Goal: Find specific page/section

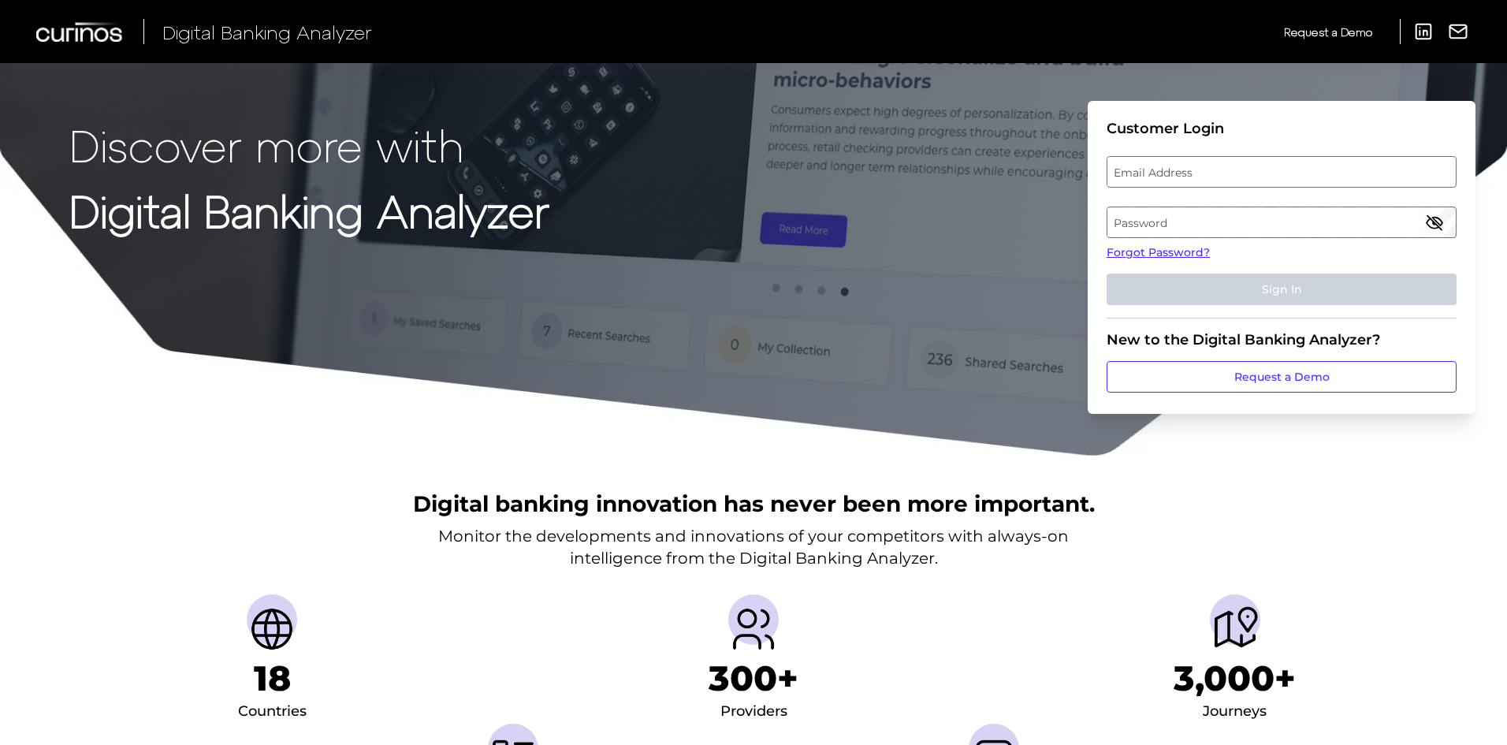
click at [1169, 169] on label "Email Address" at bounding box center [1282, 172] width 348 height 28
click at [1169, 169] on input "email" at bounding box center [1282, 172] width 350 height 32
click at [1166, 171] on input "Email Address" at bounding box center [1282, 172] width 350 height 32
type input "c"
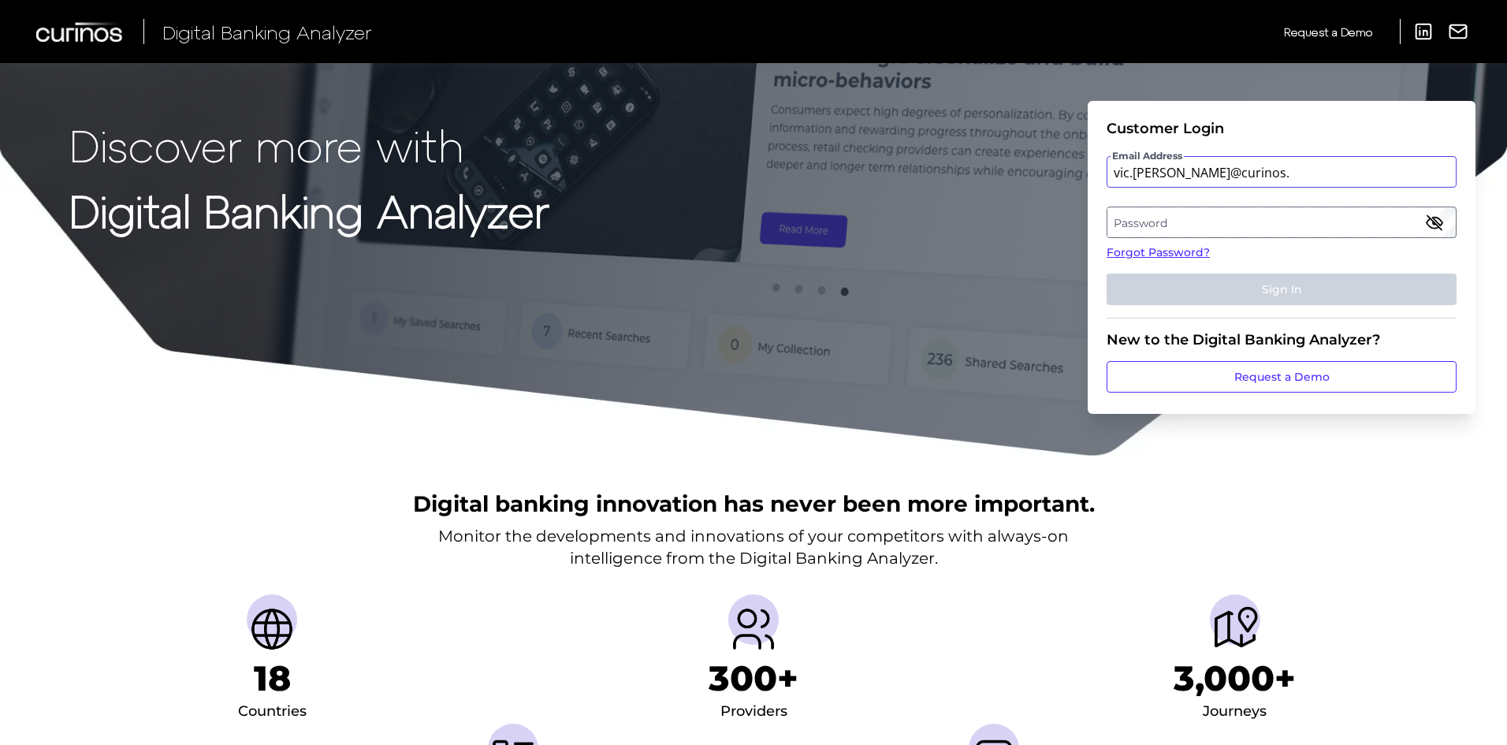
type input "vic.cuvo@curinos.com"
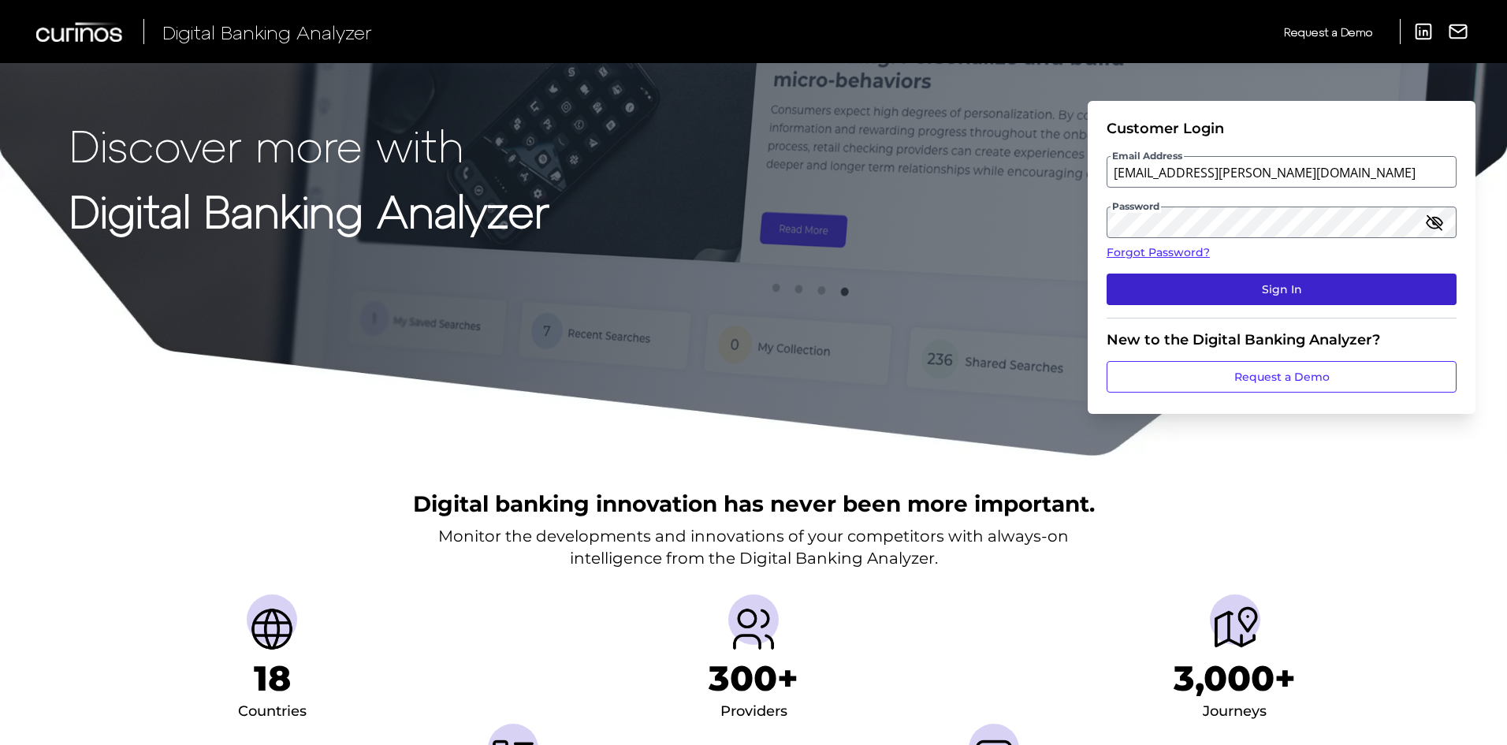
click at [1424, 287] on button "Sign In" at bounding box center [1282, 290] width 350 height 32
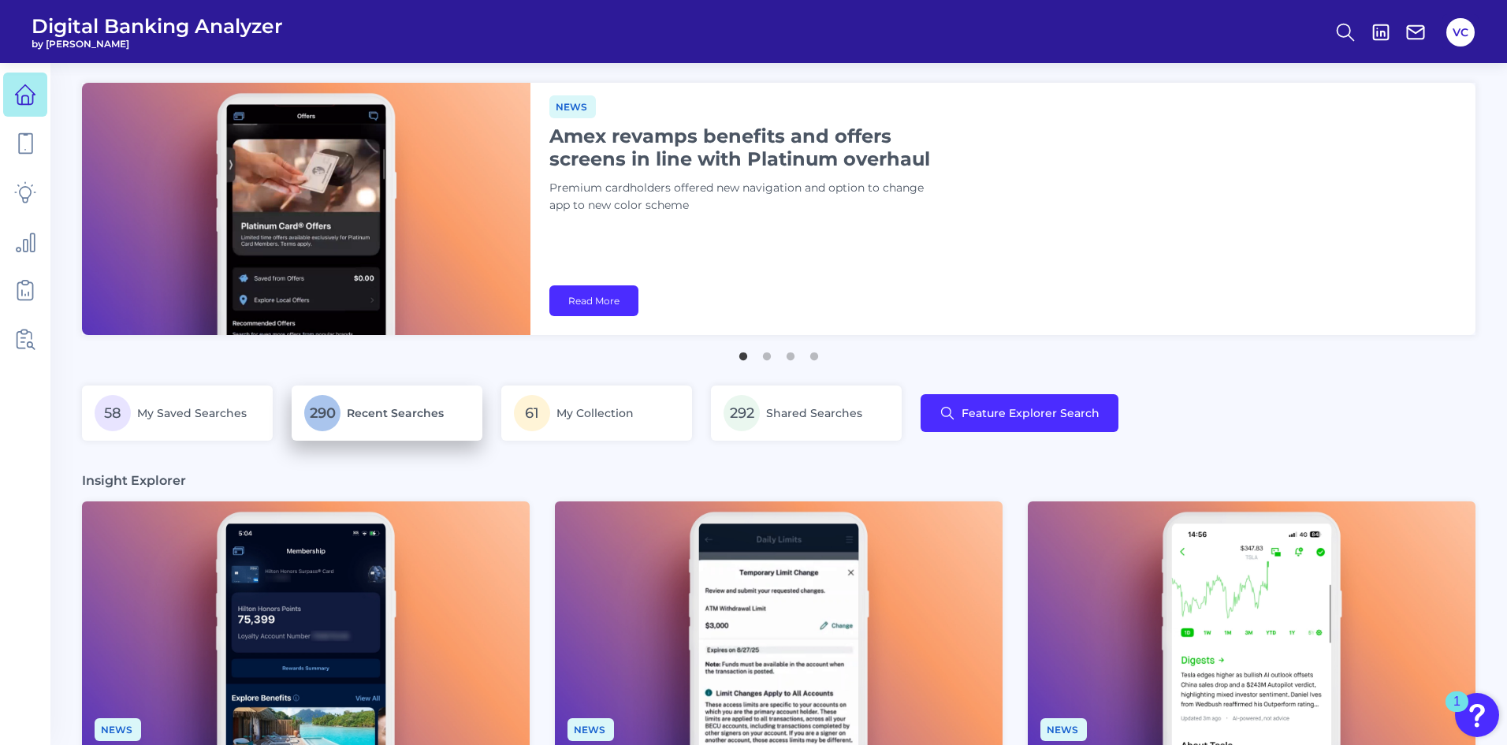
click at [389, 431] on link "290 Recent Searches" at bounding box center [387, 413] width 191 height 55
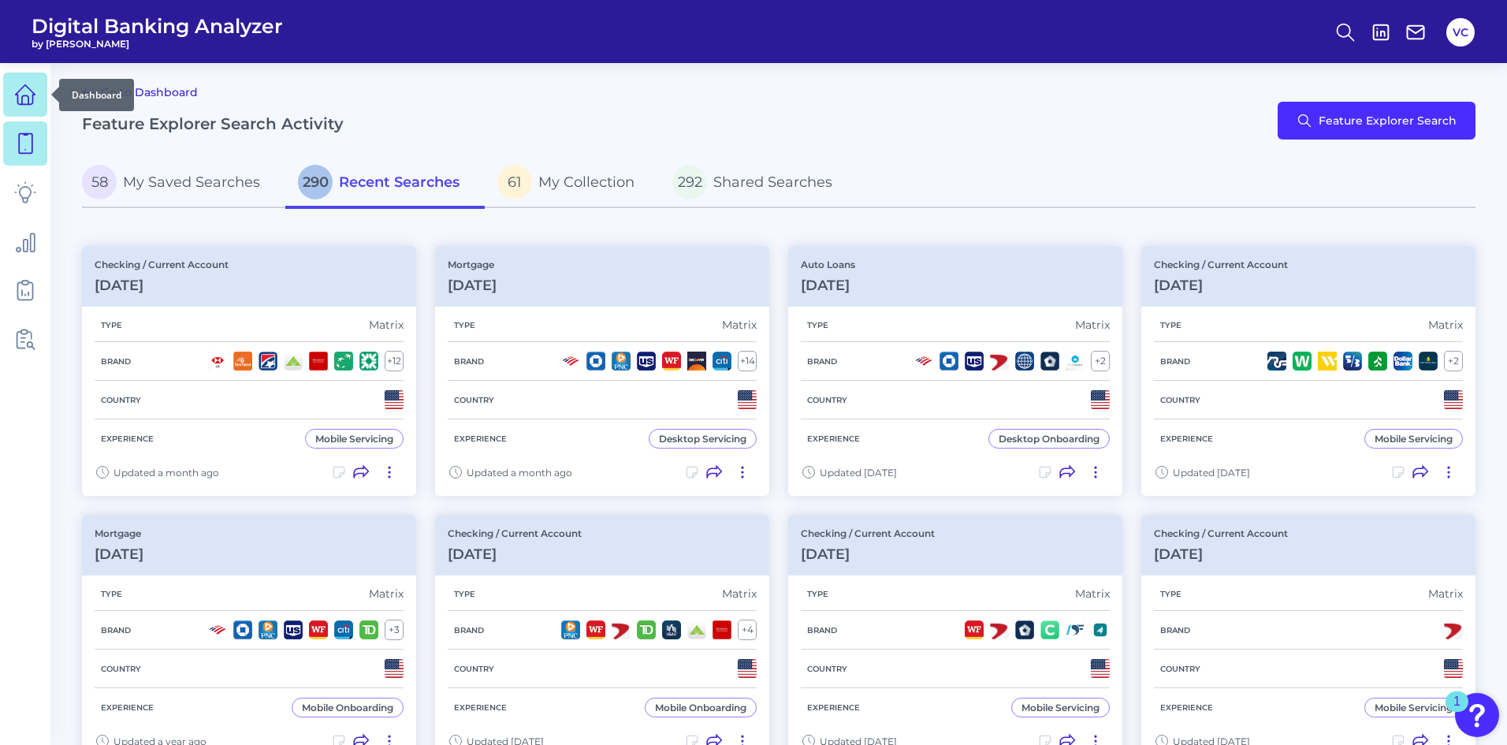
click at [28, 98] on icon at bounding box center [25, 95] width 22 height 22
